Goal: Check status: Check status

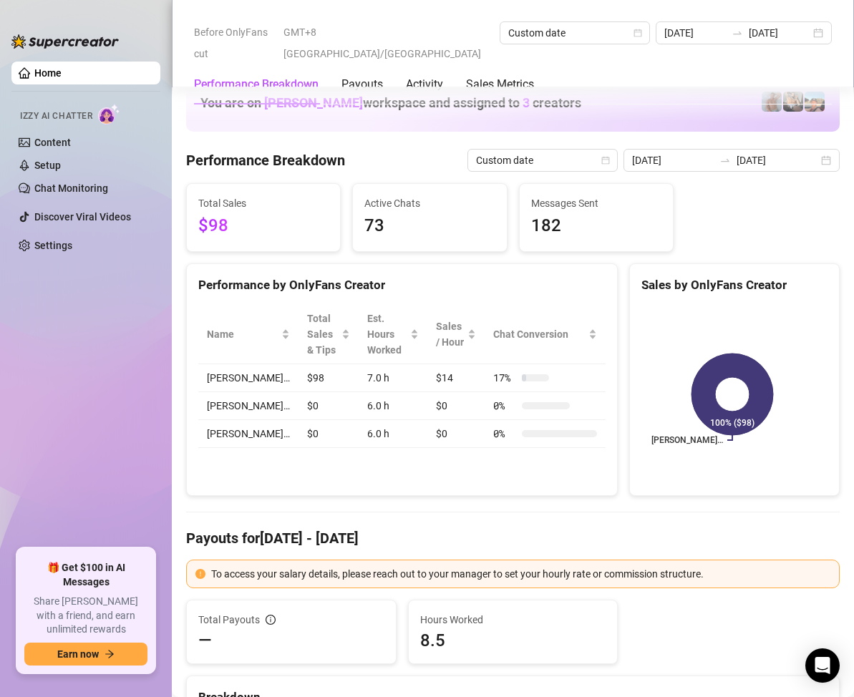
scroll to position [1933, 0]
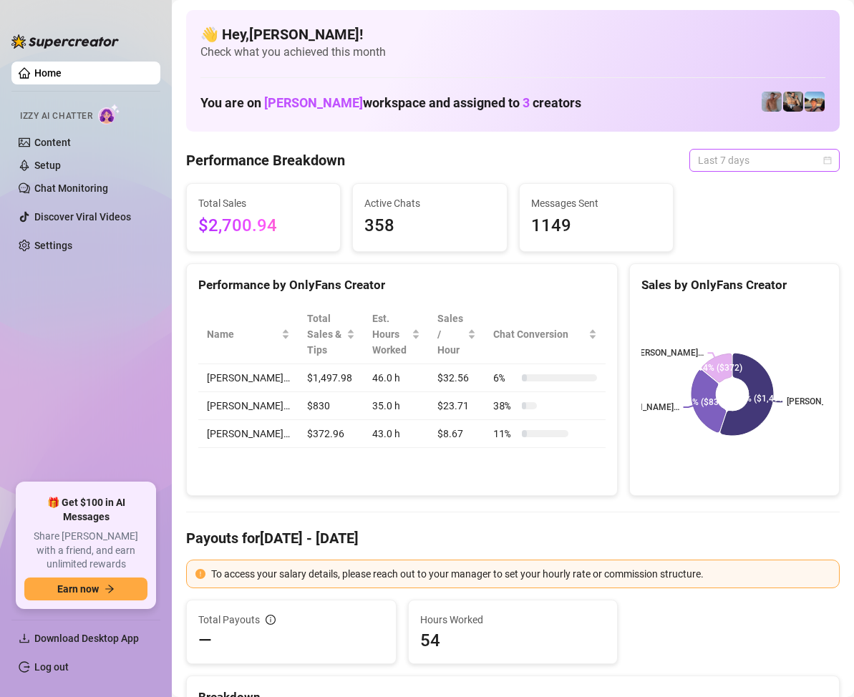
click at [785, 164] on span "Last 7 days" at bounding box center [764, 160] width 133 height 21
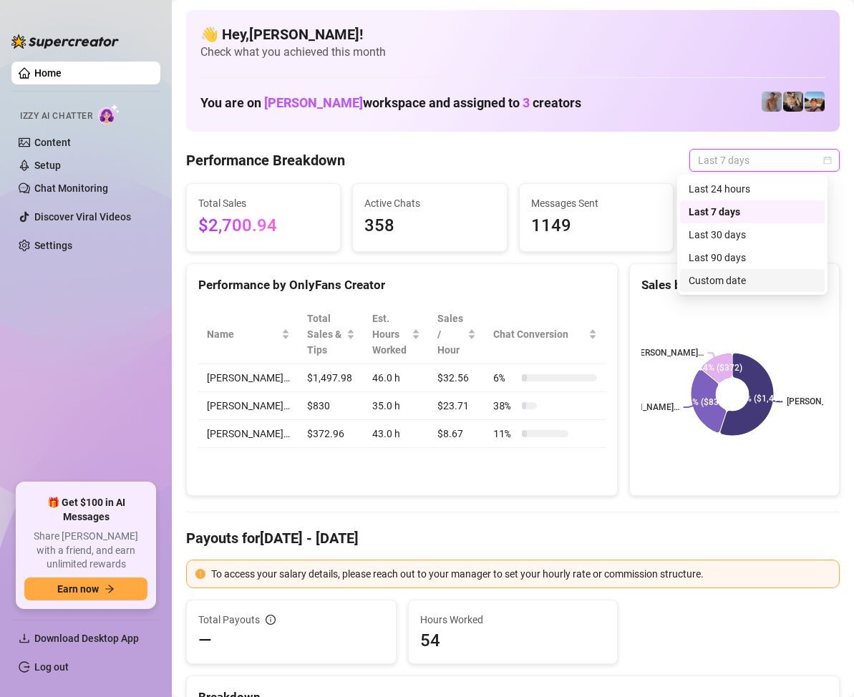
click at [734, 278] on div "Custom date" at bounding box center [752, 281] width 127 height 16
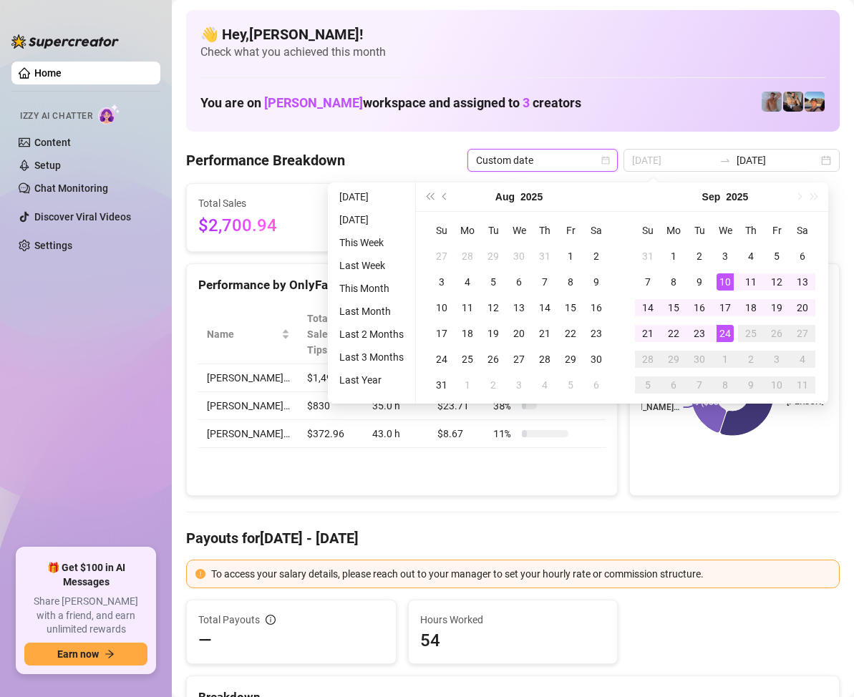
type input "[DATE]"
click at [727, 329] on div "24" at bounding box center [725, 333] width 17 height 17
click at [724, 329] on div "24" at bounding box center [725, 333] width 17 height 17
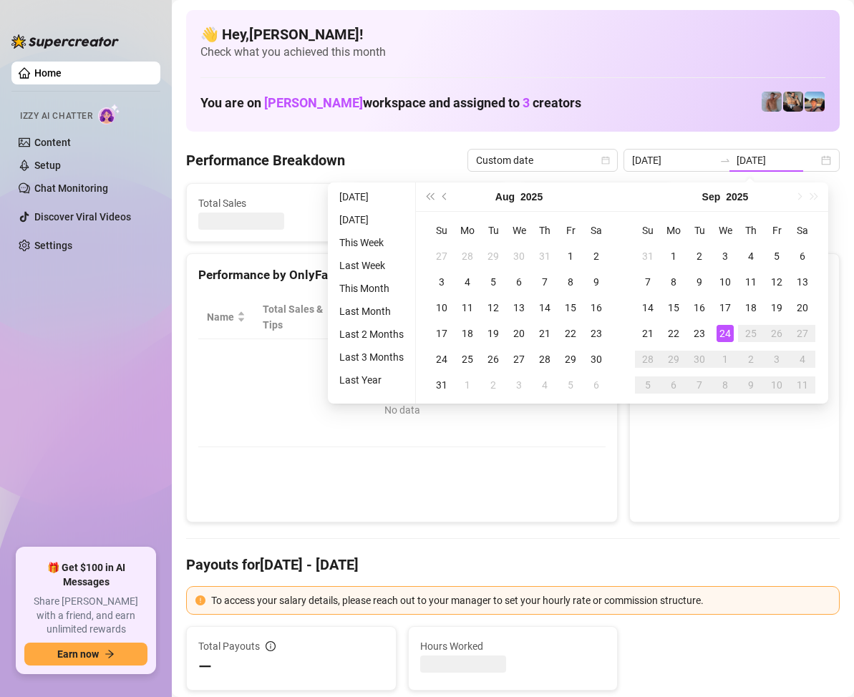
type input "[DATE]"
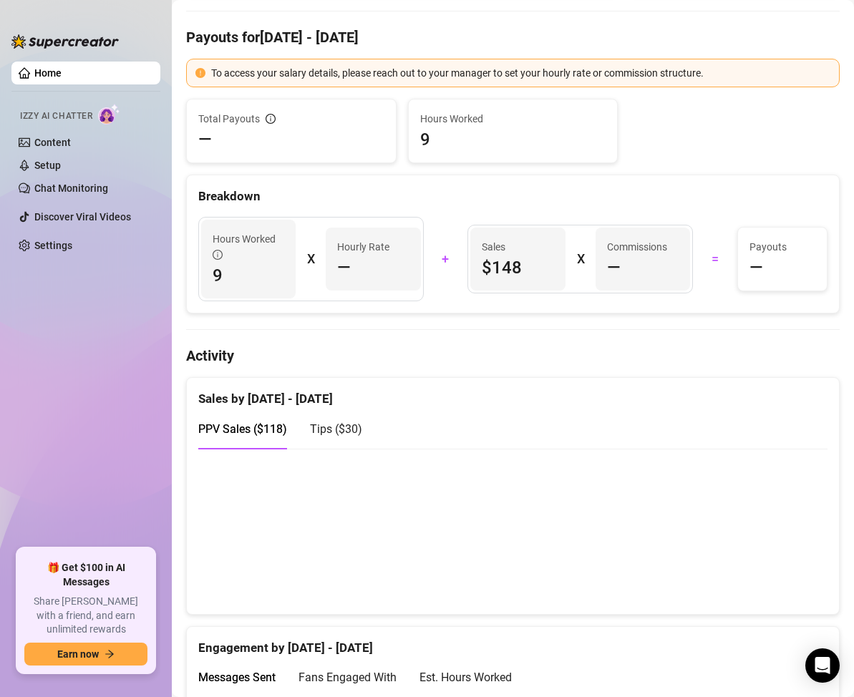
scroll to position [72, 0]
